Goal: Task Accomplishment & Management: Manage account settings

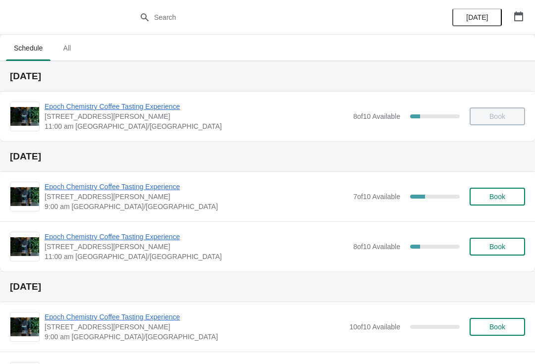
click at [410, 203] on div "7 of 10 Available 30 %" at bounding box center [406, 197] width 107 height 18
click at [162, 190] on span "Epoch Chemistry Coffee Tasting Experience" at bounding box center [197, 187] width 304 height 10
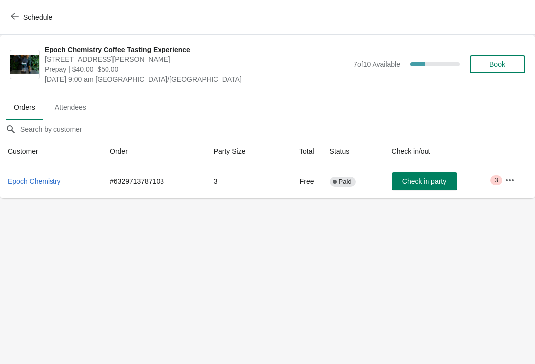
click at [79, 108] on span "Attendees" at bounding box center [70, 108] width 47 height 18
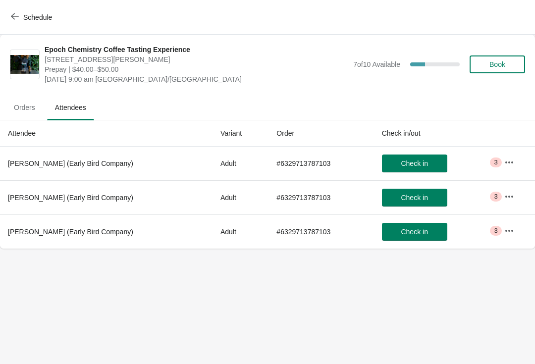
click at [30, 107] on span "Orders" at bounding box center [24, 108] width 37 height 18
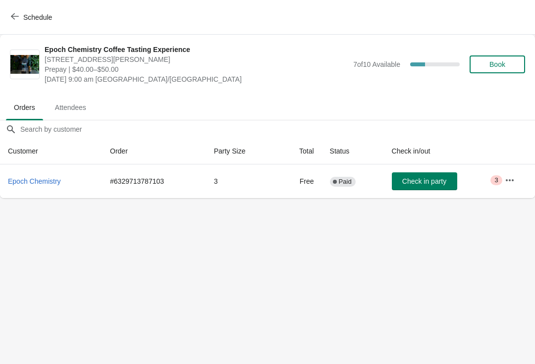
click at [518, 180] on button "button" at bounding box center [510, 180] width 18 height 18
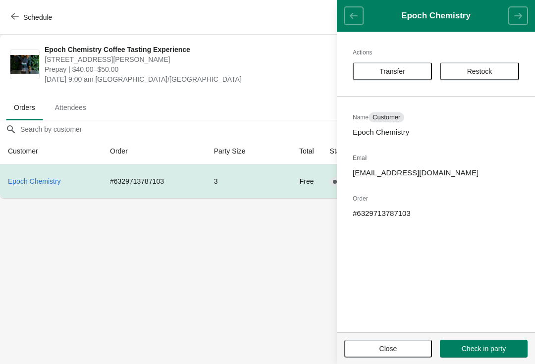
click at [259, 272] on body "Schedule Epoch Chemistry Coffee Tasting Experience [STREET_ADDRESS][PERSON_NAME…" at bounding box center [267, 182] width 535 height 364
click at [374, 213] on p "# 6329713787103" at bounding box center [436, 214] width 166 height 10
click at [243, 264] on body "Schedule Epoch Chemistry Coffee Tasting Experience [STREET_ADDRESS][PERSON_NAME…" at bounding box center [267, 182] width 535 height 364
click at [200, 114] on ul "Orders Attendees" at bounding box center [267, 107] width 527 height 26
click at [366, 16] on h1 "Epoch Chemistry" at bounding box center [436, 16] width 146 height 10
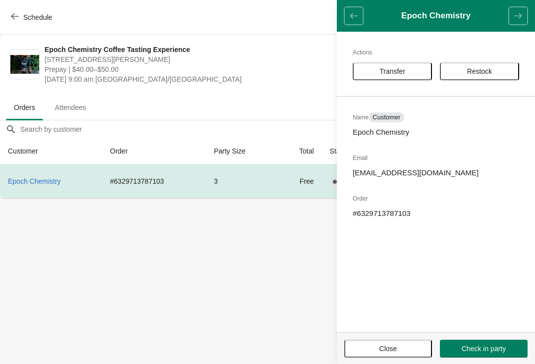
click at [233, 81] on span "[DATE] 9:00 am [GEOGRAPHIC_DATA]/[GEOGRAPHIC_DATA]" at bounding box center [197, 79] width 304 height 10
click at [20, 12] on button "Schedule" at bounding box center [32, 17] width 55 height 18
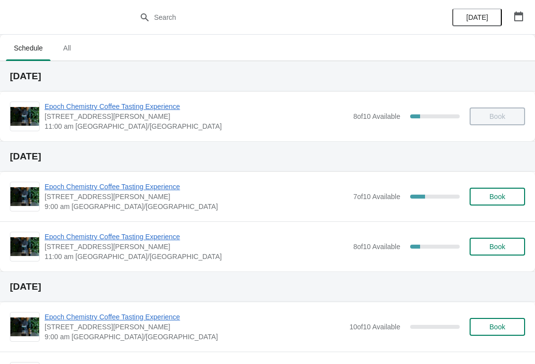
click at [135, 201] on span "[STREET_ADDRESS][PERSON_NAME]" at bounding box center [197, 197] width 304 height 10
click at [519, 17] on icon "button" at bounding box center [519, 16] width 10 height 10
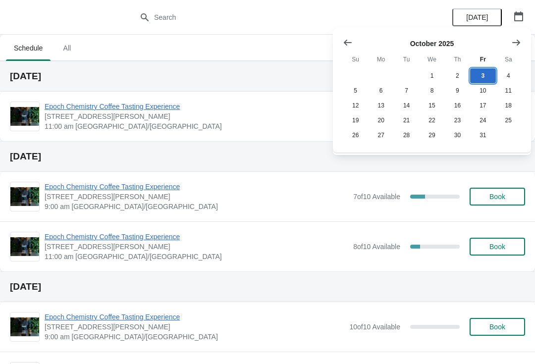
click at [486, 71] on button "3" at bounding box center [482, 75] width 25 height 15
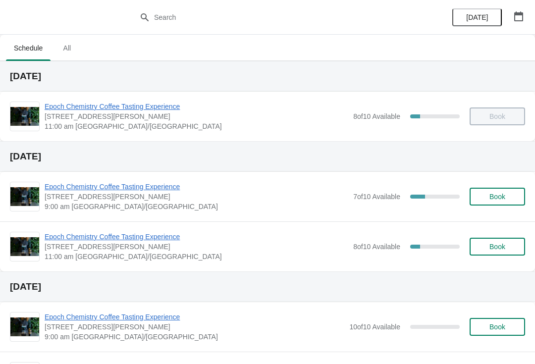
click at [91, 104] on span "Epoch Chemistry Coffee Tasting Experience" at bounding box center [197, 107] width 304 height 10
click at [67, 183] on span "Epoch Chemistry Coffee Tasting Experience" at bounding box center [197, 187] width 304 height 10
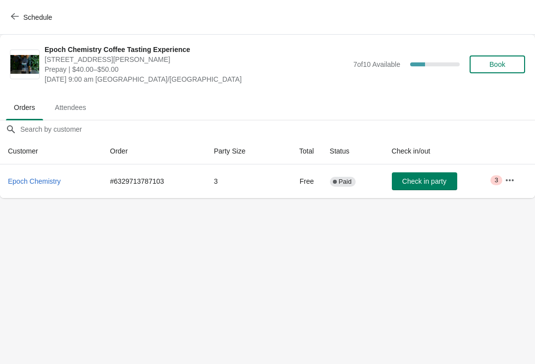
click at [64, 106] on span "Attendees" at bounding box center [70, 108] width 47 height 18
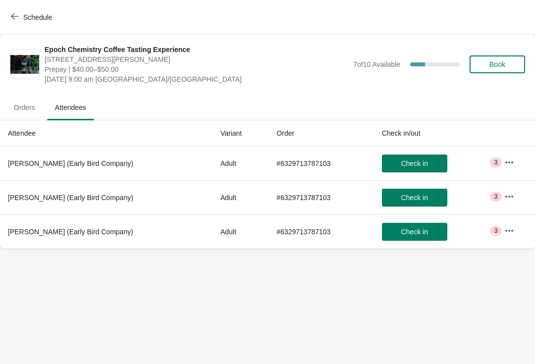
click at [25, 105] on span "Orders" at bounding box center [24, 108] width 37 height 18
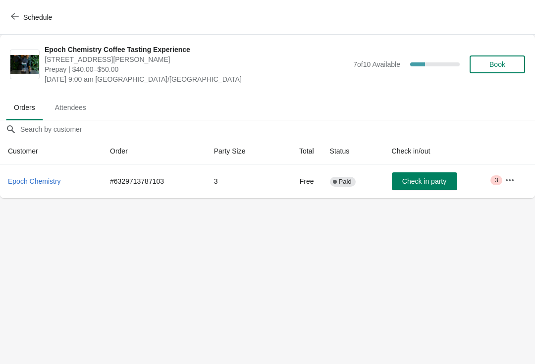
click at [21, 62] on img at bounding box center [24, 64] width 29 height 19
click at [75, 52] on span "Epoch Chemistry Coffee Tasting Experience" at bounding box center [197, 50] width 304 height 10
click at [22, 10] on button "Schedule" at bounding box center [32, 17] width 55 height 18
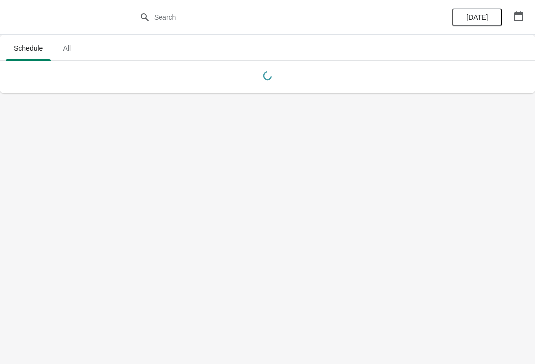
click at [521, 17] on icon "button" at bounding box center [519, 16] width 10 height 10
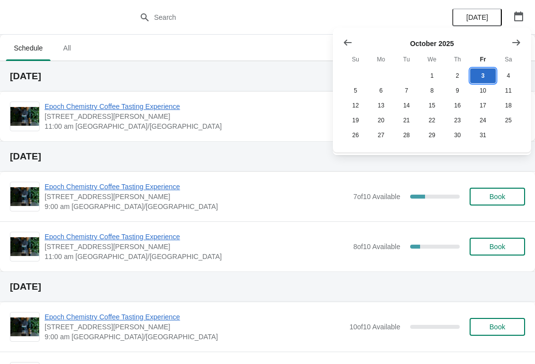
click at [484, 75] on button "3" at bounding box center [482, 75] width 25 height 15
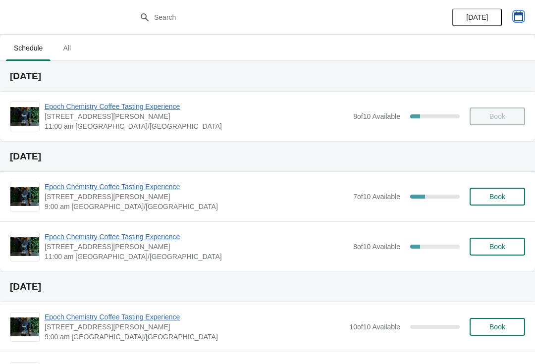
click at [522, 20] on icon "button" at bounding box center [519, 16] width 10 height 10
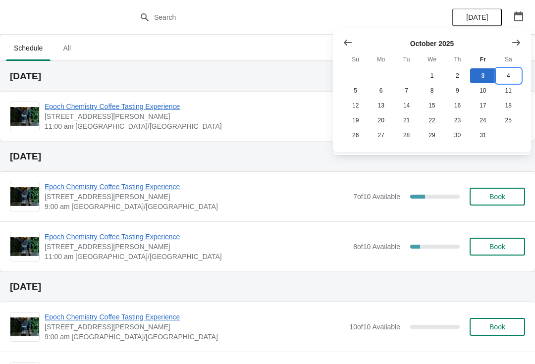
click at [513, 73] on button "4" at bounding box center [508, 75] width 25 height 15
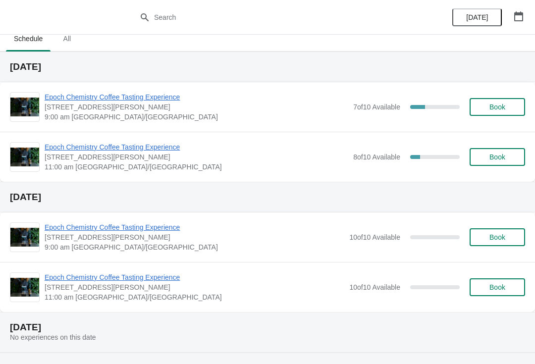
scroll to position [6, 0]
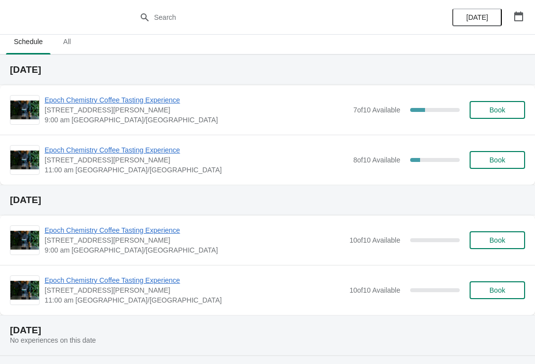
click at [86, 98] on span "Epoch Chemistry Coffee Tasting Experience" at bounding box center [197, 100] width 304 height 10
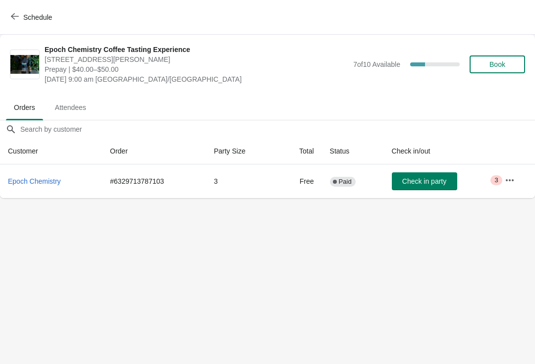
click at [39, 180] on span "Epoch Chemistry" at bounding box center [34, 181] width 53 height 8
